Goal: Transaction & Acquisition: Purchase product/service

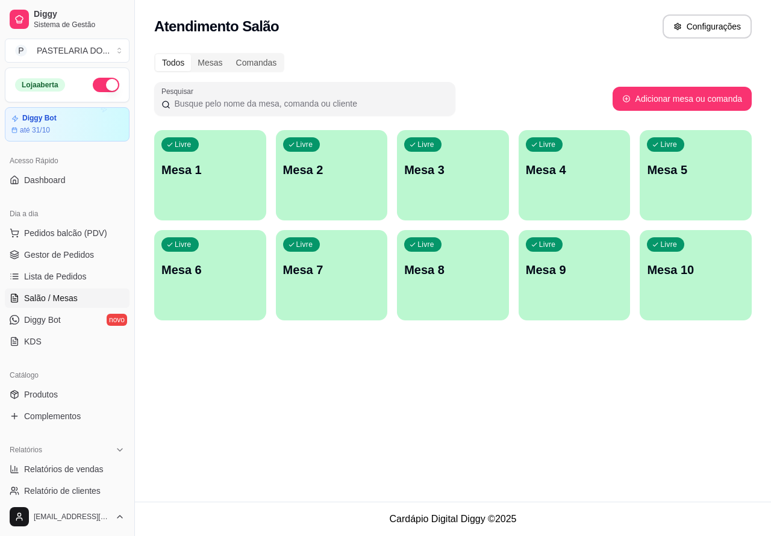
click at [88, 235] on img at bounding box center [85, 229] width 111 height 75
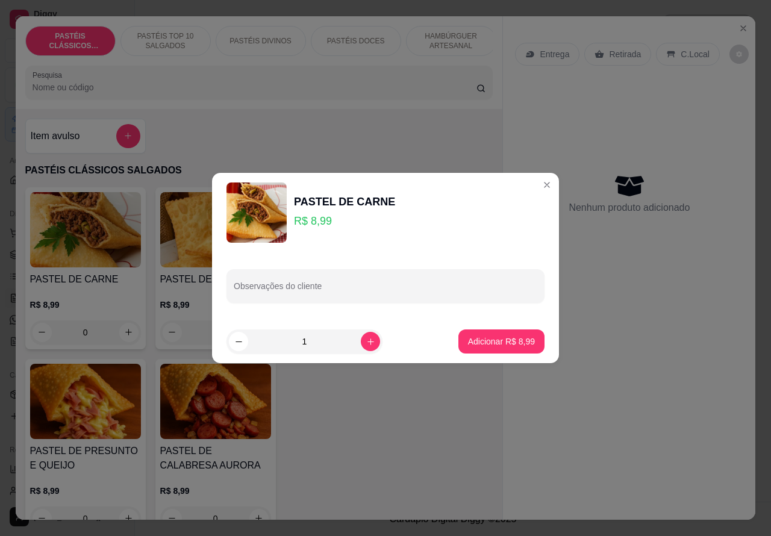
click at [535, 184] on div "Nenhum produto adicionado" at bounding box center [629, 193] width 228 height 236
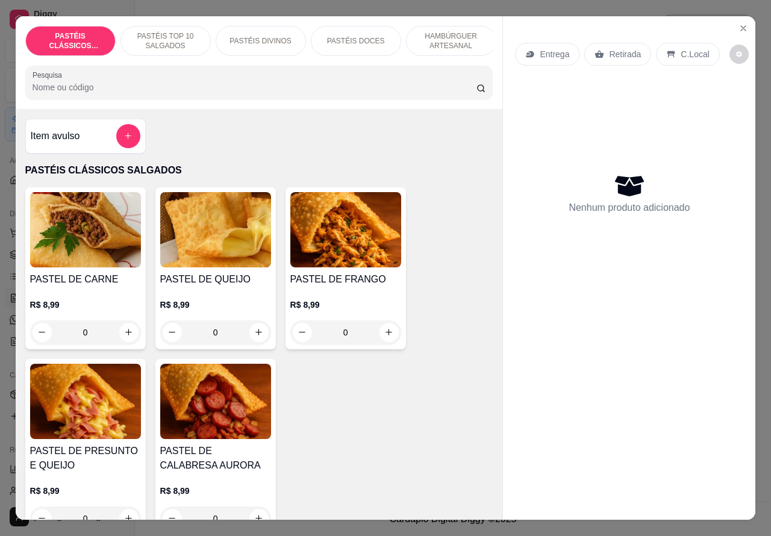
click at [553, 48] on p "Entrega" at bounding box center [554, 54] width 30 height 12
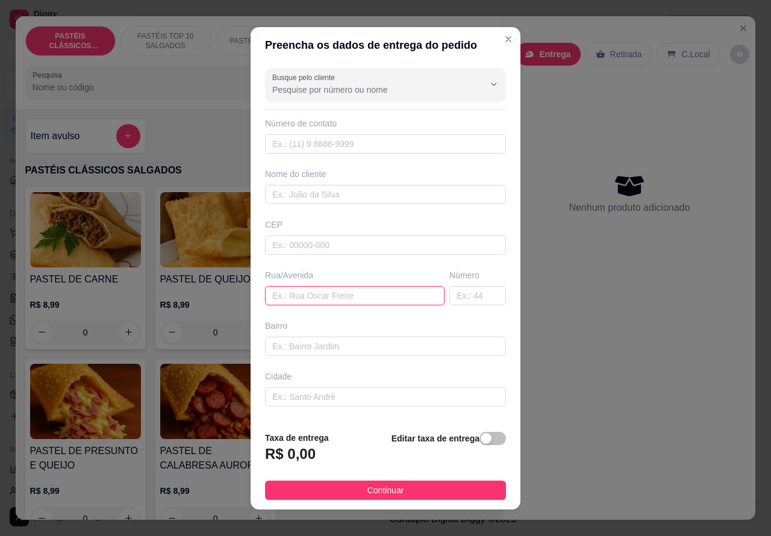
paste input "Rua Jesuito [PERSON_NAME],"
type input "Rua Jesuito [PERSON_NAME],"
click at [450, 294] on input "text" at bounding box center [477, 295] width 57 height 19
type input "78"
click at [480, 443] on div "button" at bounding box center [485, 438] width 11 height 11
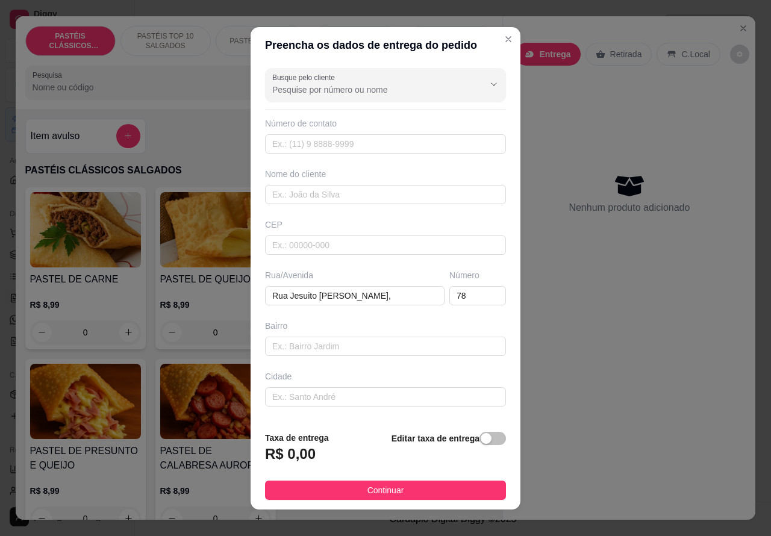
click at [470, 440] on div "Editar taxa de entrega" at bounding box center [448, 451] width 114 height 40
click at [267, 462] on input "0,00" at bounding box center [330, 458] width 129 height 23
click at [275, 455] on input "0,00" at bounding box center [330, 458] width 129 height 23
type input "1,00"
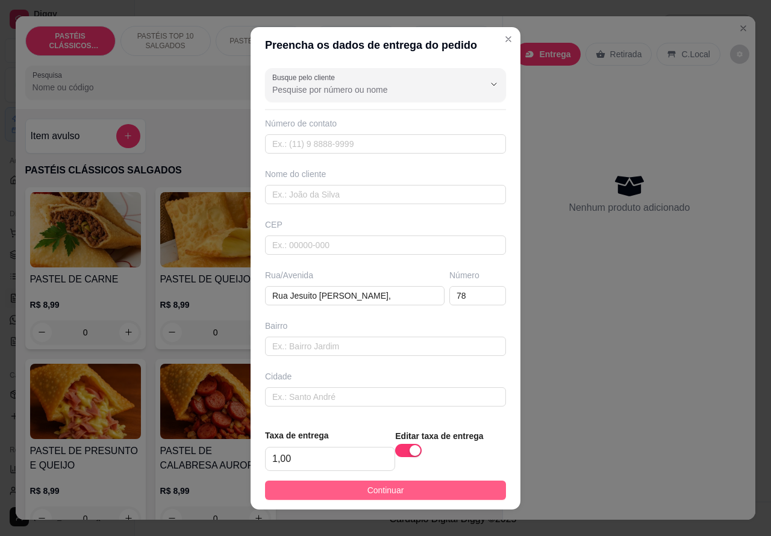
click at [449, 480] on button "Continuar" at bounding box center [385, 489] width 241 height 19
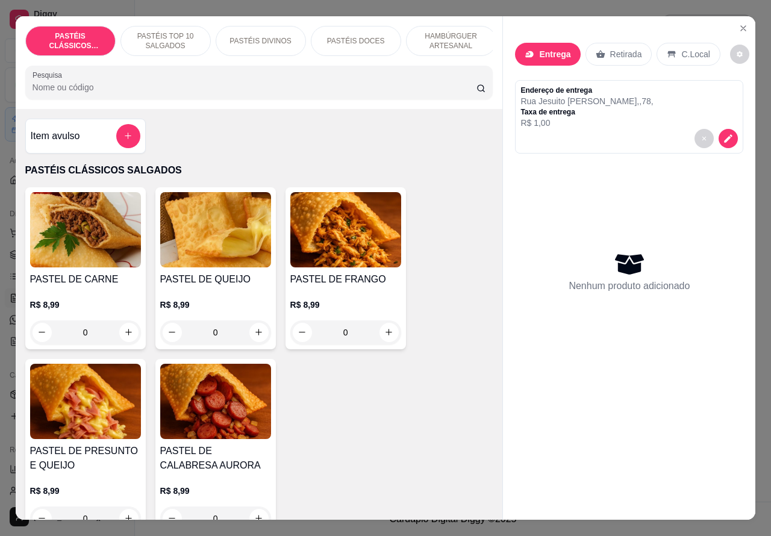
scroll to position [86, 0]
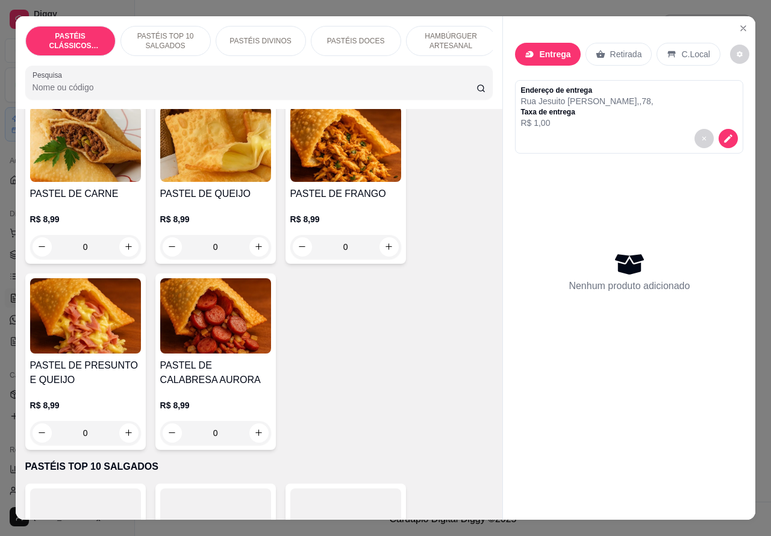
click at [124, 437] on icon "increase-product-quantity" at bounding box center [128, 432] width 9 height 9
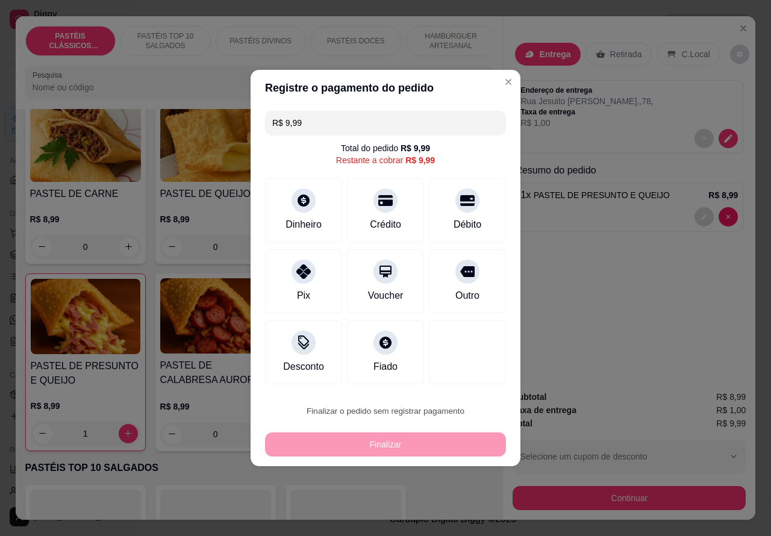
click at [467, 375] on button "Confirmar" at bounding box center [457, 376] width 45 height 19
type input "0"
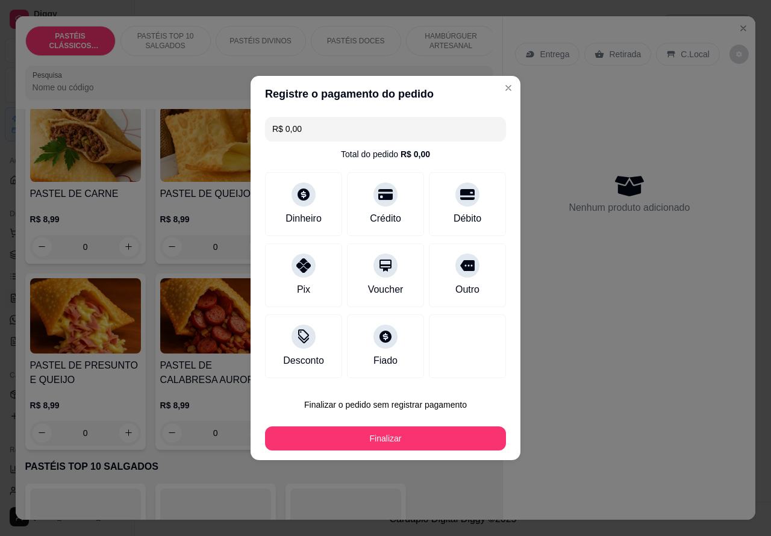
type input "R$ 0,00"
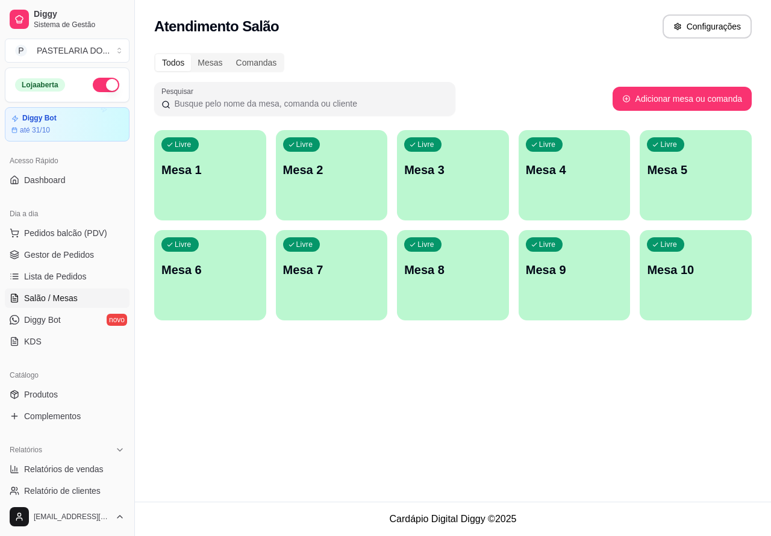
click at [157, 423] on div "Atendimento Salão Configurações Todos Mesas Comandas Pesquisar Adicionar mesa o…" at bounding box center [453, 251] width 636 height 502
click at [78, 275] on span "Lista de Pedidos" at bounding box center [55, 276] width 63 height 12
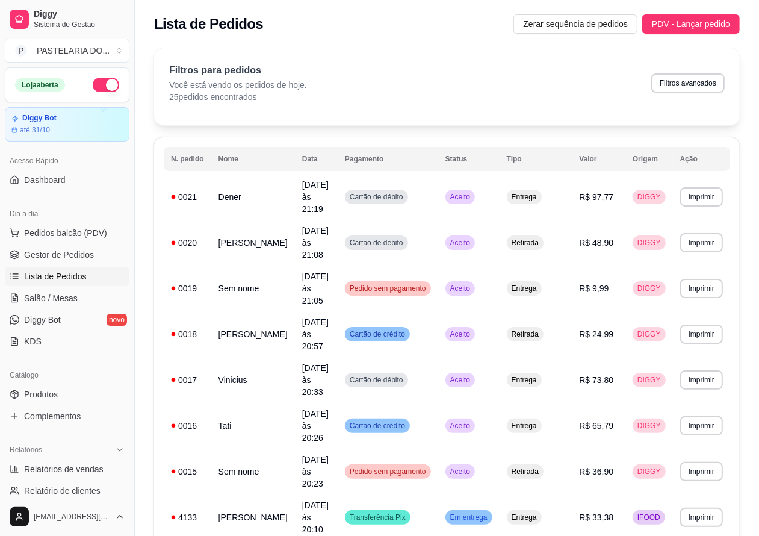
click at [708, 199] on button "Imprimir" at bounding box center [701, 196] width 43 height 19
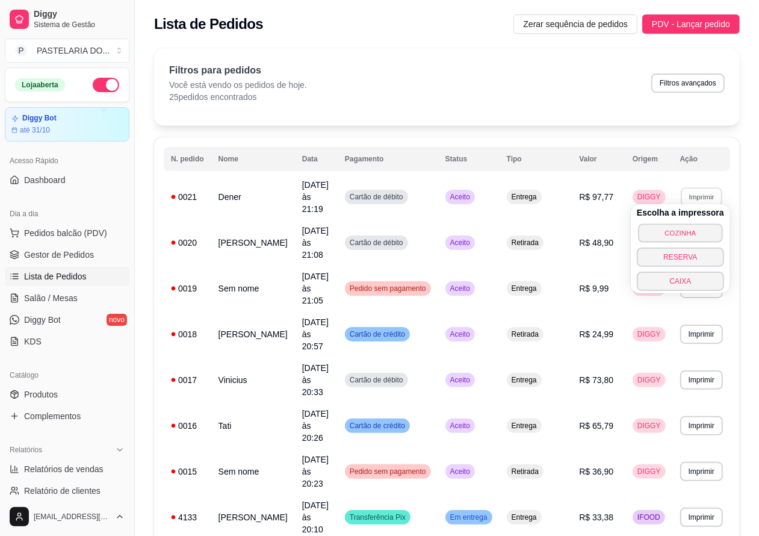
click at [689, 232] on button "COZINHA" at bounding box center [680, 232] width 84 height 19
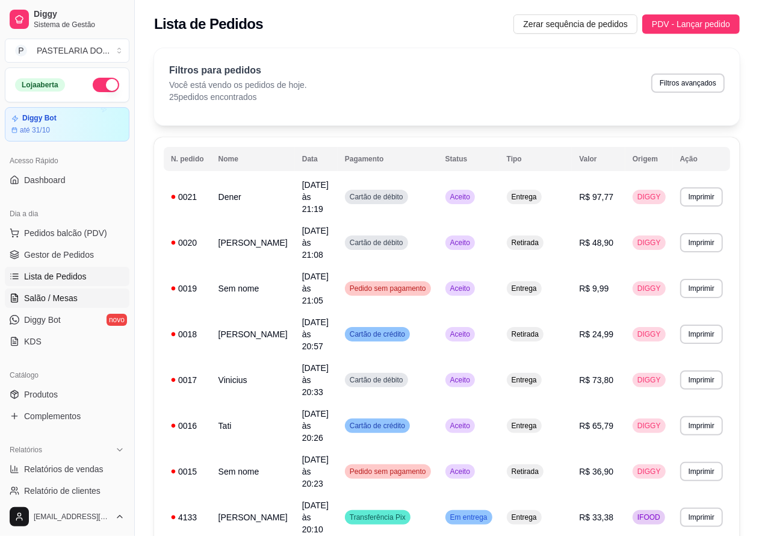
click at [81, 302] on link "Salão / Mesas" at bounding box center [67, 297] width 125 height 19
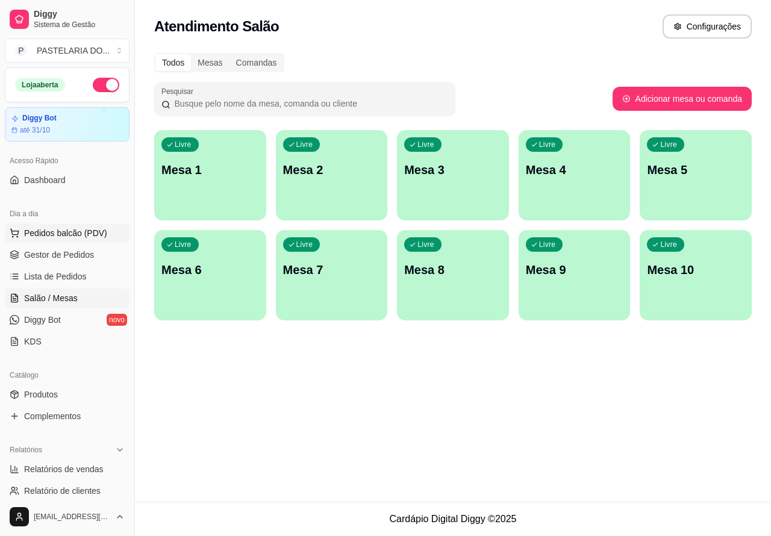
click at [109, 242] on button "Pedidos balcão (PDV)" at bounding box center [67, 232] width 125 height 19
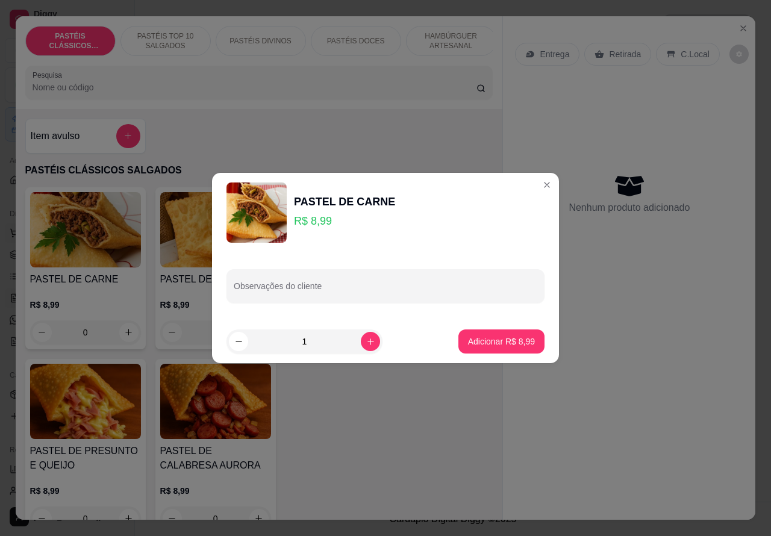
click at [365, 446] on div "PASTEL DE CARNE R$ 8,99 0 PASTEL DE QUEIJO R$ 8,99 0 PASTEL DE FRANGO R$ 8,99 0…" at bounding box center [259, 361] width 468 height 348
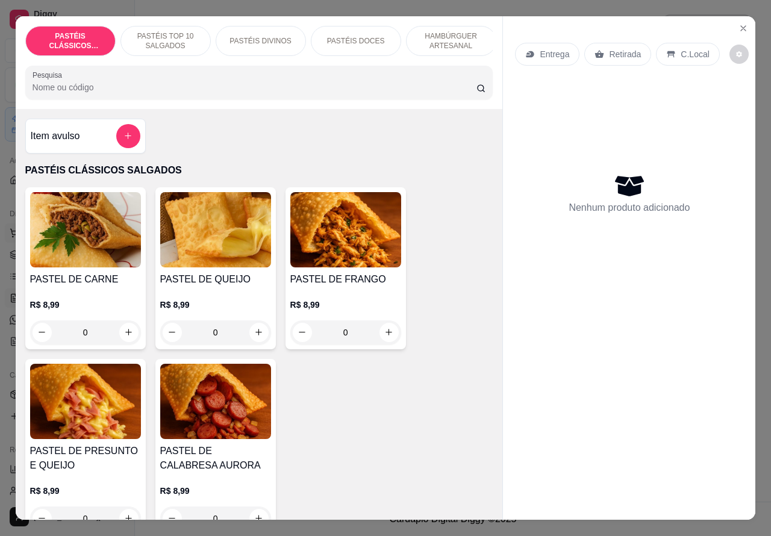
click at [125, 335] on icon "increase-product-quantity" at bounding box center [128, 332] width 7 height 7
type input "1"
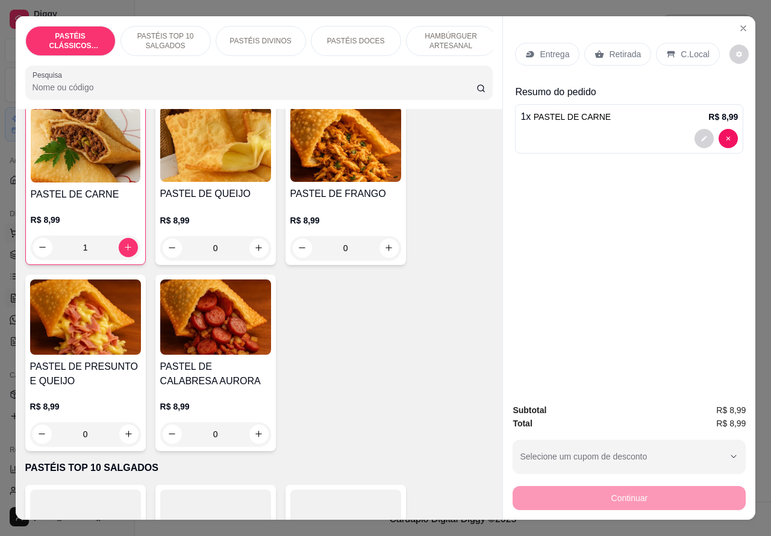
scroll to position [116, 0]
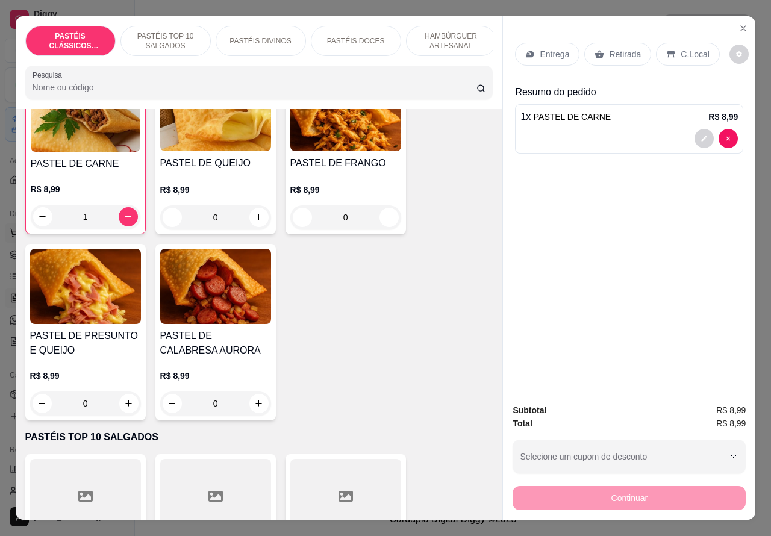
click at [125, 406] on icon "increase-product-quantity" at bounding box center [128, 403] width 7 height 7
type input "1"
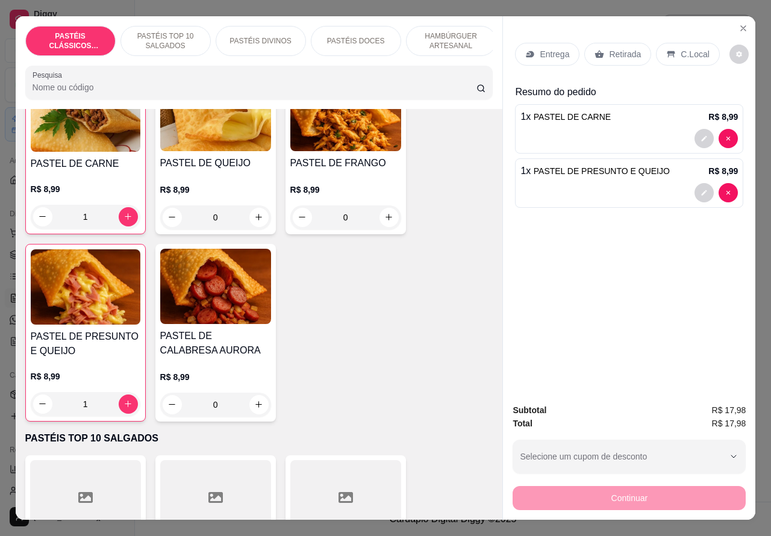
click at [630, 59] on div "Retirada" at bounding box center [617, 54] width 67 height 23
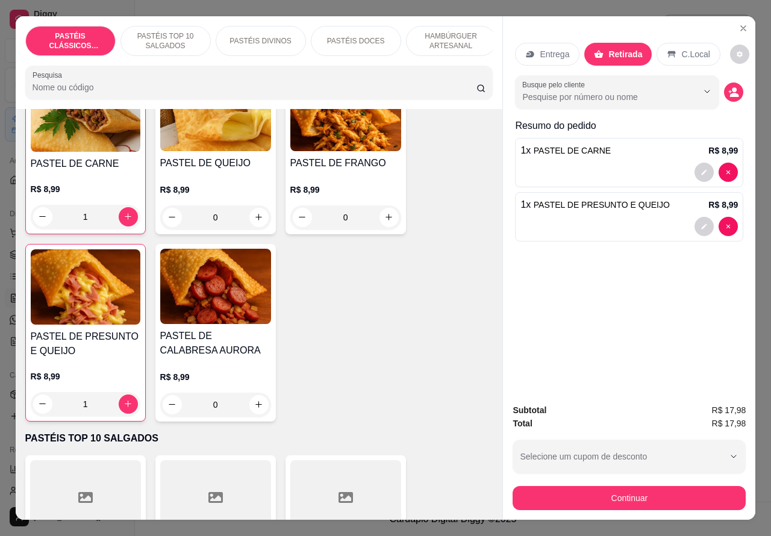
click at [601, 207] on div "1 x PASTEL DE PRESUNTO E QUEIJO R$ 8,99" at bounding box center [629, 216] width 228 height 49
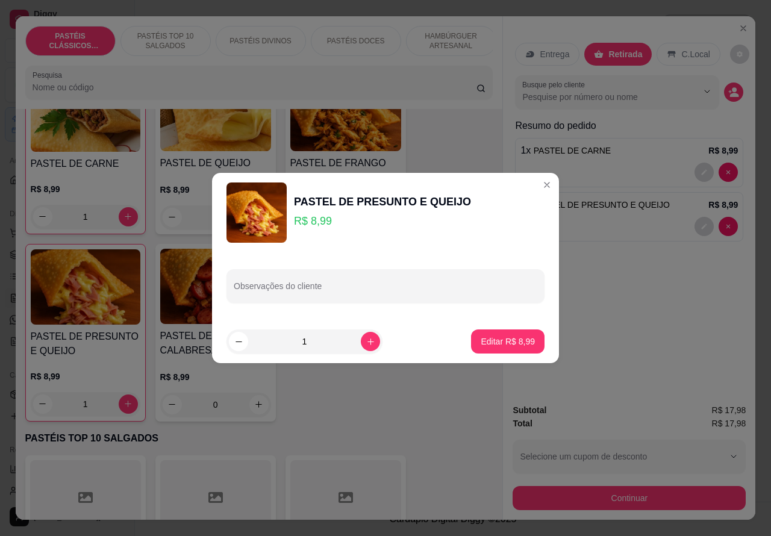
click at [350, 291] on input "Observações do cliente" at bounding box center [385, 291] width 303 height 12
type input "CLIENTE ESTA AGUARDANDO"
click at [500, 332] on button "Editar R$ 8,99" at bounding box center [507, 341] width 73 height 24
type input "0"
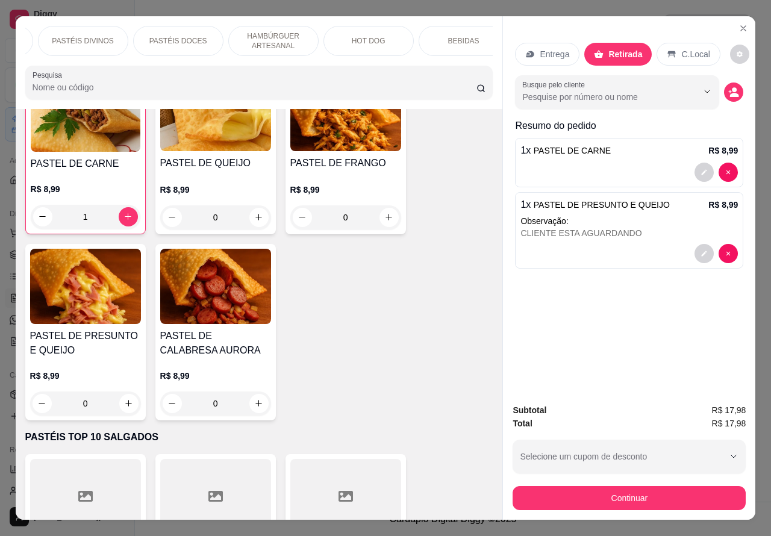
scroll to position [0, 179]
click at [453, 36] on p "BEBIDAS" at bounding box center [462, 41] width 31 height 10
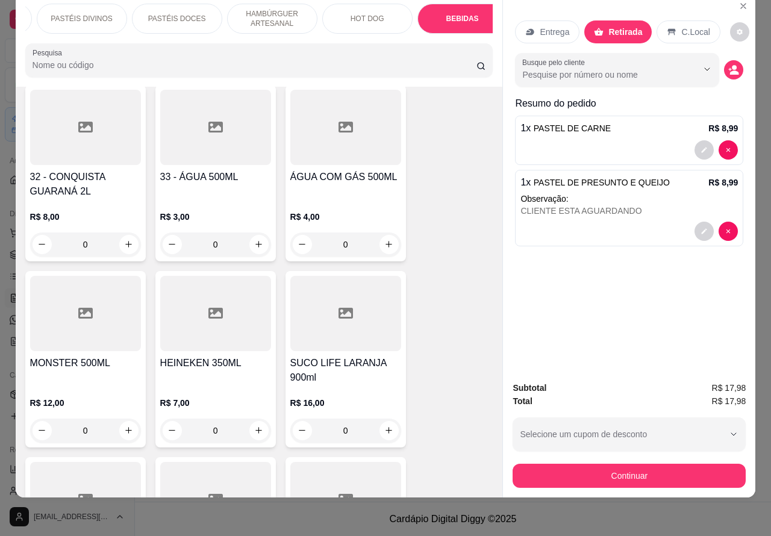
scroll to position [4637, 0]
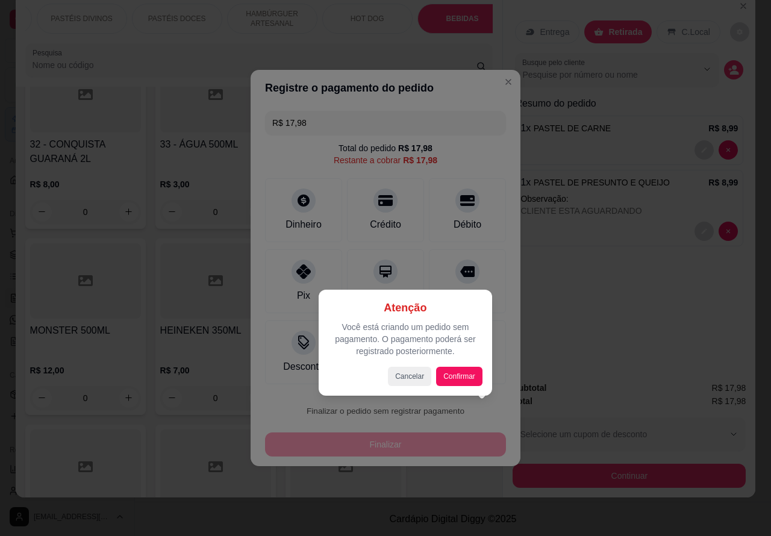
click at [474, 387] on div "Atenção Você está criando um pedido sem pagamento. O pagamento poderá ser regis…" at bounding box center [405, 343] width 173 height 106
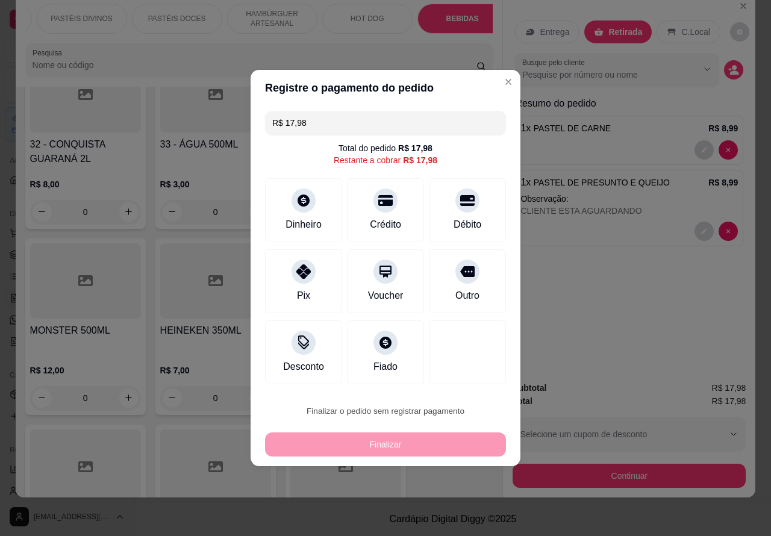
click at [470, 375] on button "Confirmar" at bounding box center [456, 377] width 43 height 18
type input "0"
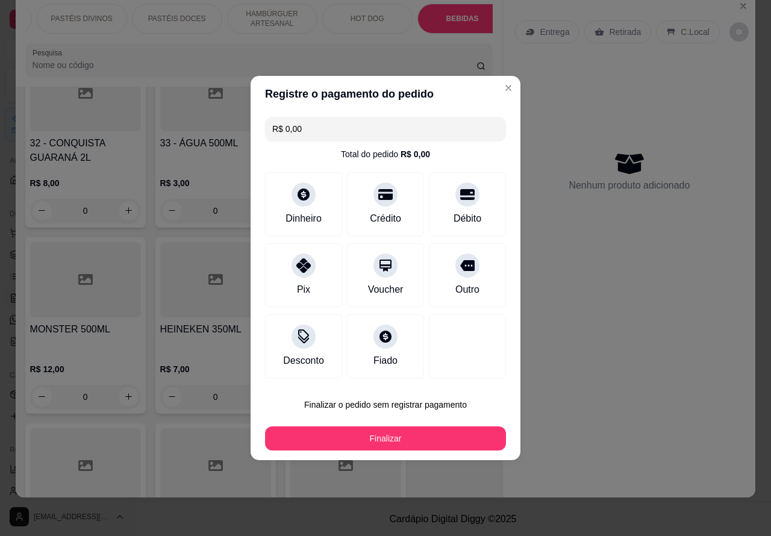
type input "R$ 0,00"
